Goal: Information Seeking & Learning: Learn about a topic

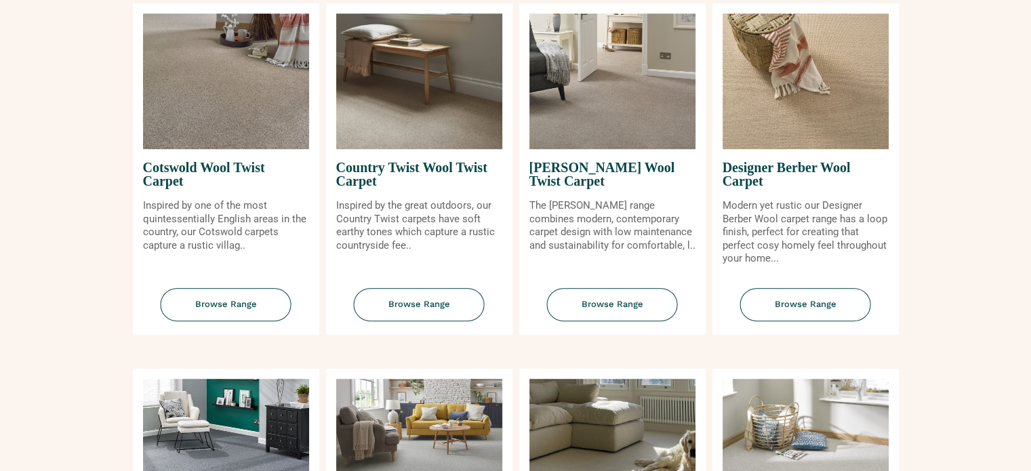
scroll to position [542, 0]
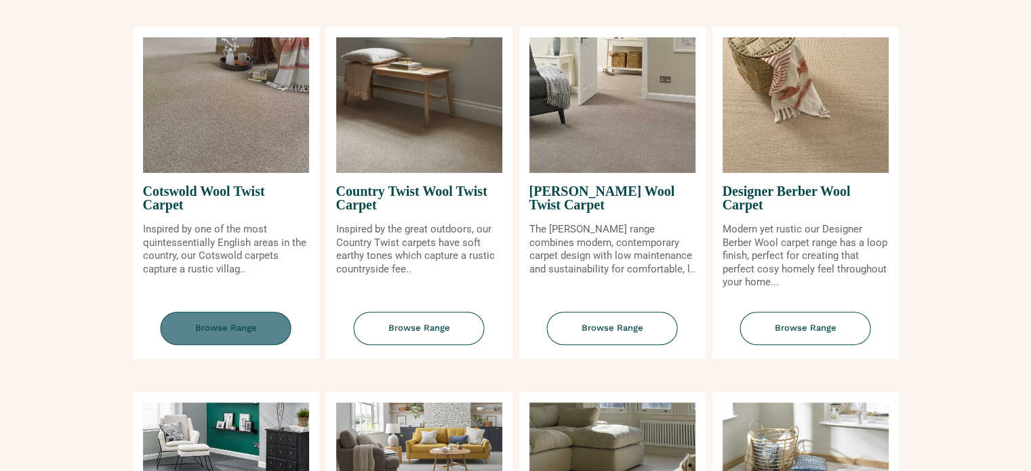
click at [219, 327] on span "Browse Range" at bounding box center [226, 328] width 131 height 33
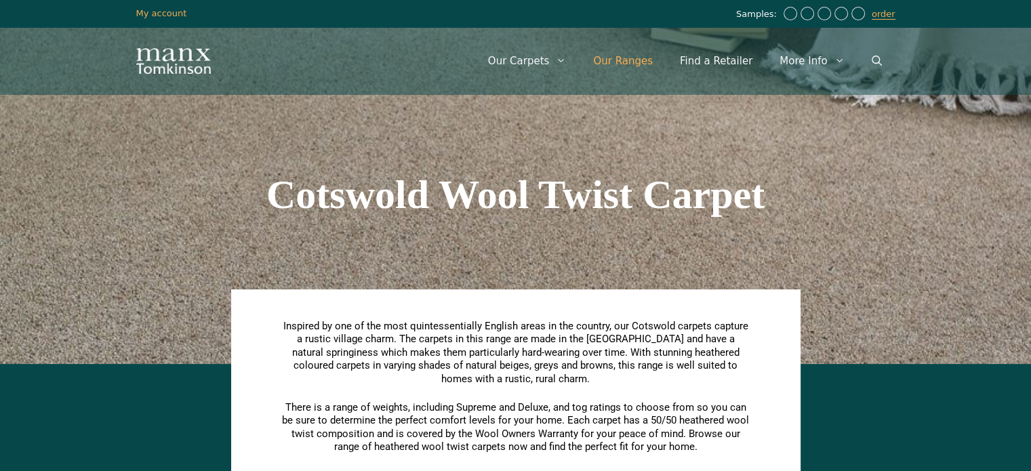
click at [642, 67] on link "Our Ranges" at bounding box center [622, 61] width 87 height 41
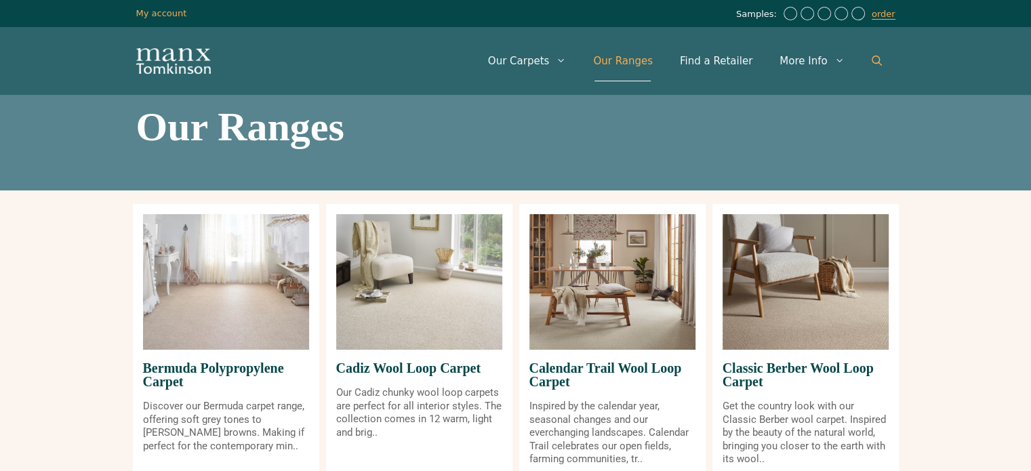
click at [871, 56] on icon "Open Search Bar" at bounding box center [876, 61] width 10 height 10
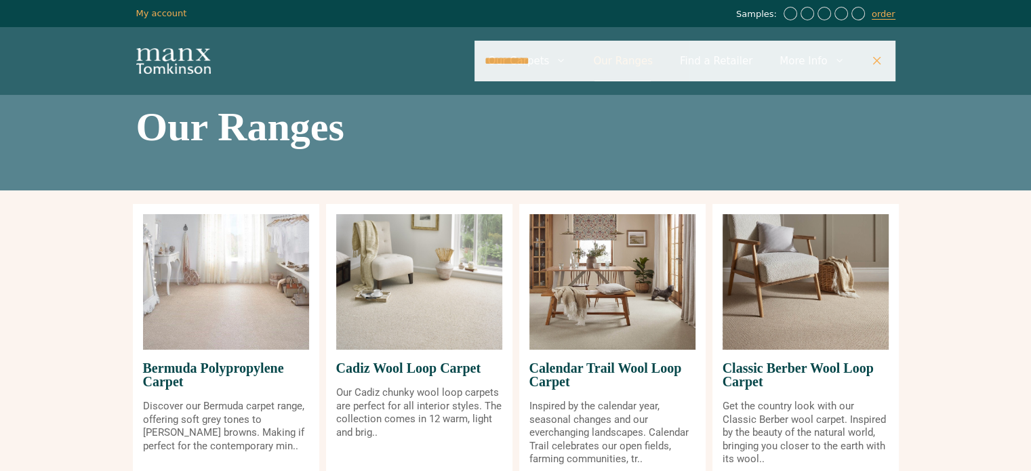
click at [636, 58] on input "**********" at bounding box center [684, 61] width 421 height 41
click at [581, 66] on input "**********" at bounding box center [684, 61] width 421 height 41
type input "*"
click at [641, 146] on h1 "Our Ranges" at bounding box center [515, 126] width 759 height 41
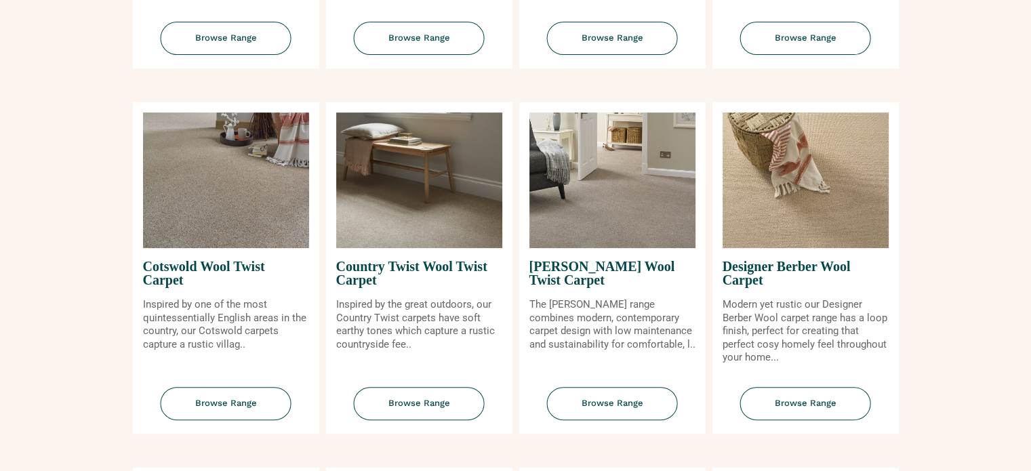
scroll to position [474, 0]
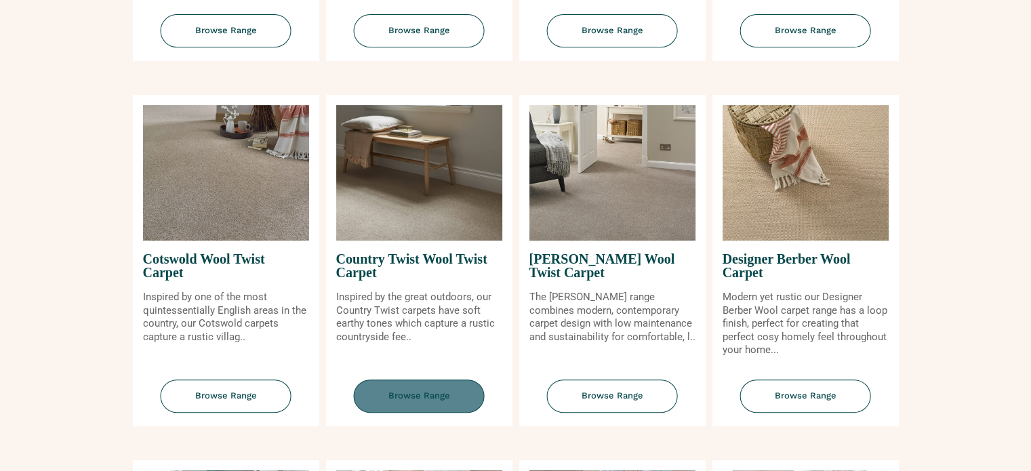
click at [442, 396] on span "Browse Range" at bounding box center [419, 395] width 131 height 33
click at [631, 327] on p "The Craven range combines modern, contemporary carpet design with low maintenan…" at bounding box center [612, 317] width 166 height 53
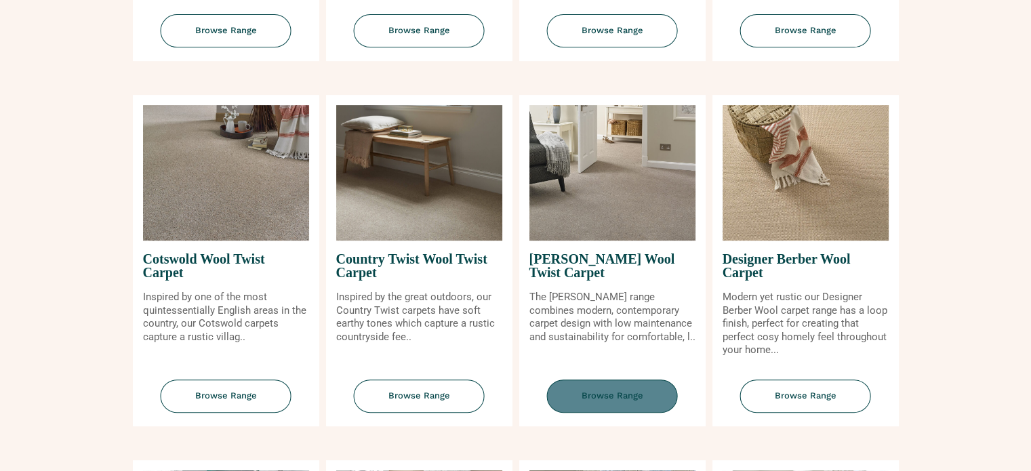
click at [621, 390] on span "Browse Range" at bounding box center [612, 395] width 131 height 33
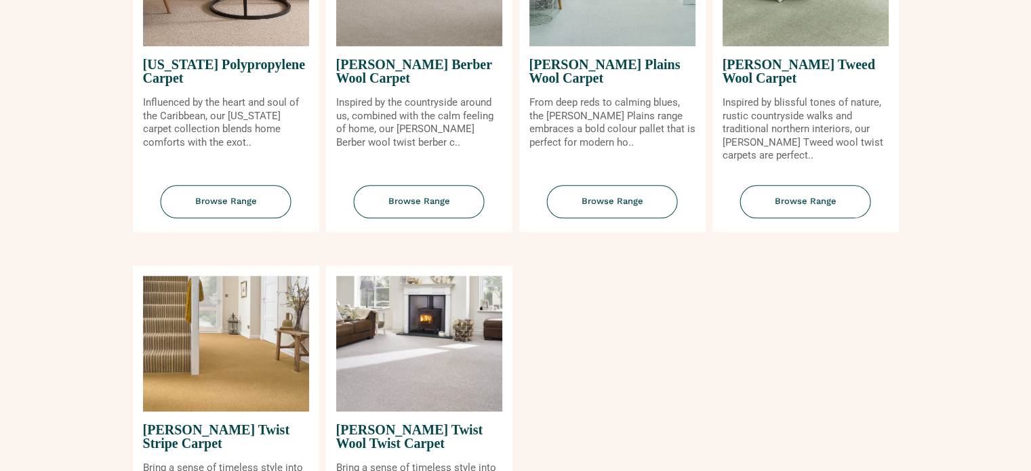
scroll to position [1423, 0]
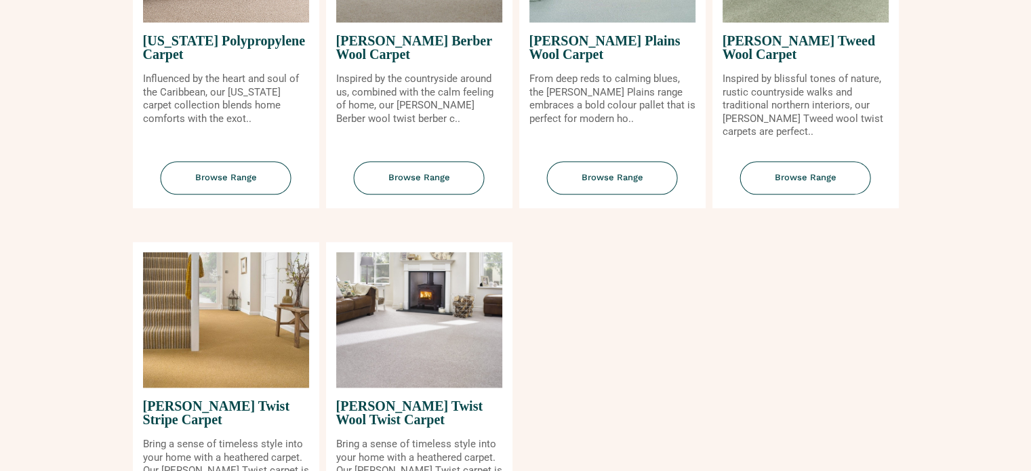
click at [394, 417] on span "[PERSON_NAME] Twist Wool Twist Carpet" at bounding box center [419, 413] width 166 height 50
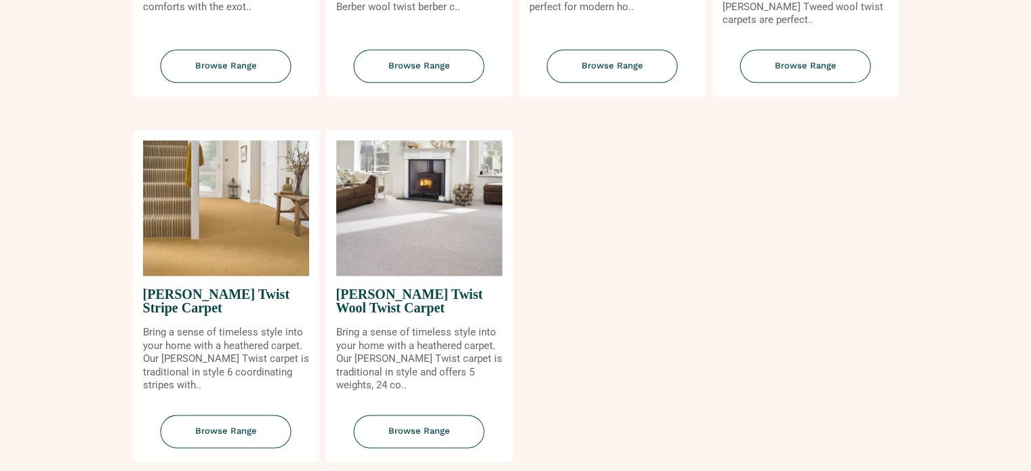
scroll to position [1558, 0]
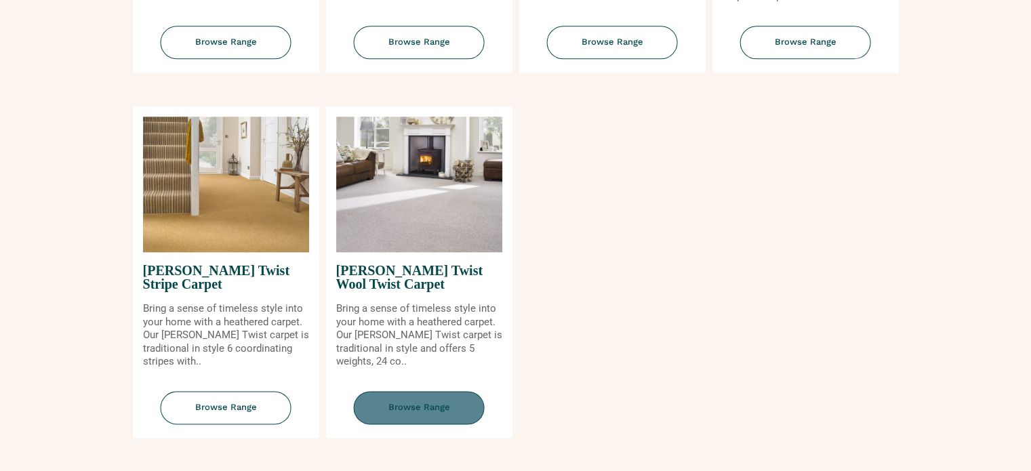
click at [412, 405] on span "Browse Range" at bounding box center [419, 407] width 131 height 33
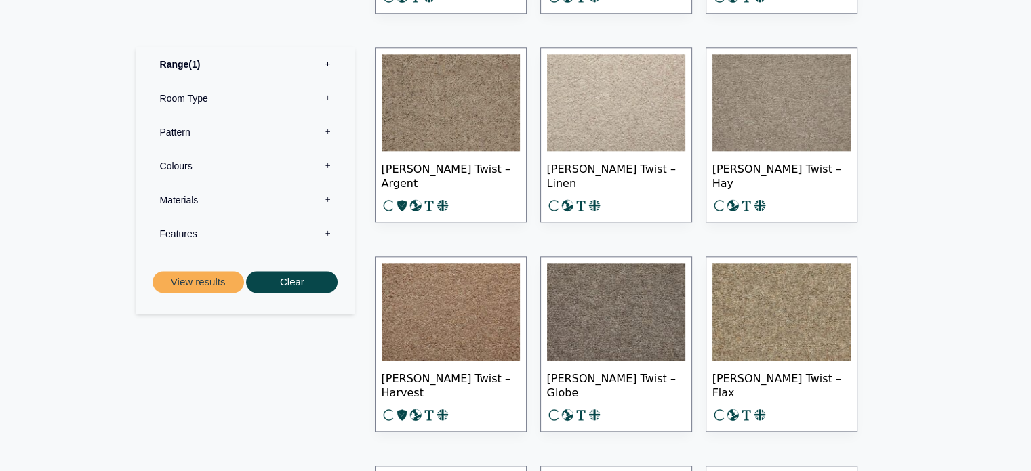
scroll to position [1491, 0]
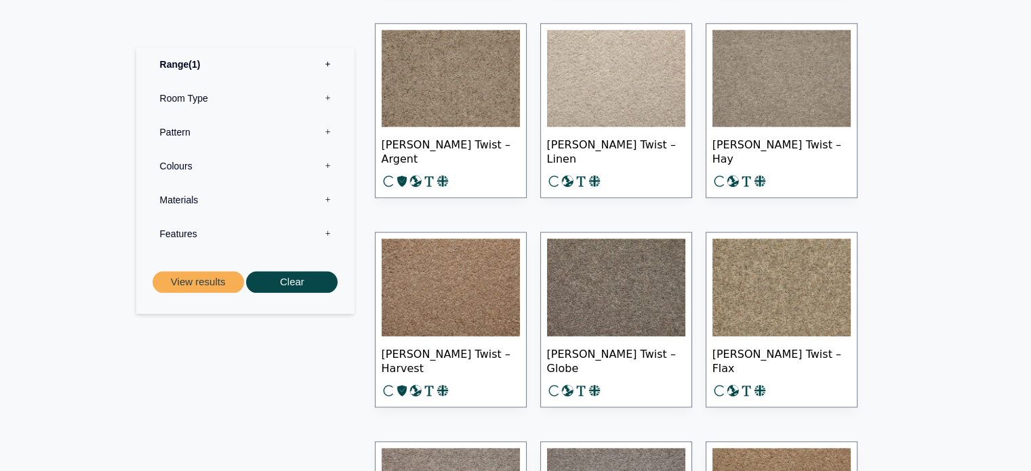
click at [635, 308] on img at bounding box center [616, 287] width 138 height 98
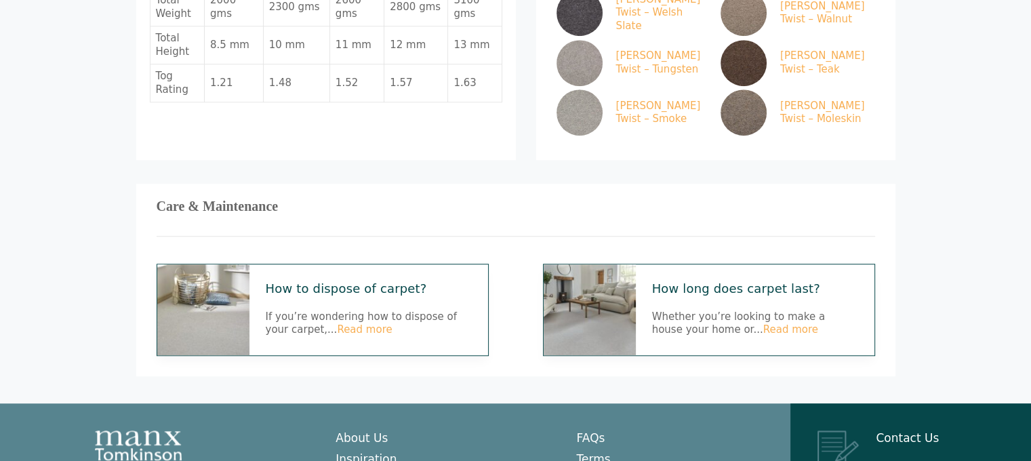
scroll to position [813, 0]
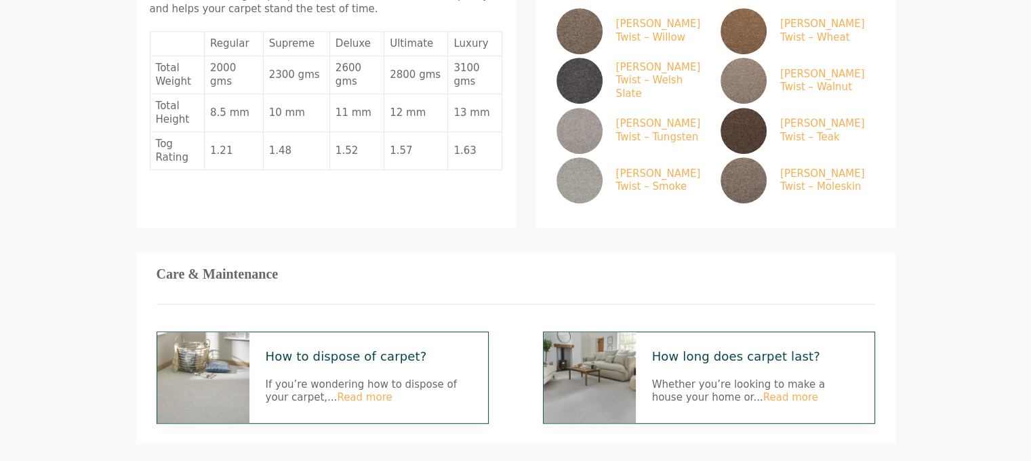
click at [719, 348] on link "How long does carpet last?" at bounding box center [755, 356] width 206 height 16
